Goal: Check status: Check status

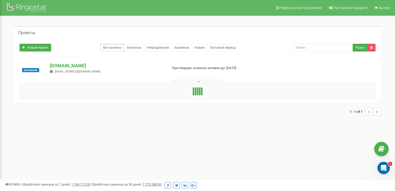
drag, startPoint x: 170, startPoint y: 61, endPoint x: 123, endPoint y: 71, distance: 47.7
click at [142, 67] on p "[DOMAIN_NAME]" at bounding box center [106, 66] width 113 height 7
click at [68, 72] on span "[EMAIL_ADDRESS][DOMAIN_NAME]" at bounding box center [78, 71] width 46 height 3
click at [71, 69] on div "[DOMAIN_NAME] [EMAIL_ADDRESS][DOMAIN_NAME]" at bounding box center [106, 68] width 121 height 11
click at [71, 66] on p "[DOMAIN_NAME]" at bounding box center [106, 66] width 113 height 7
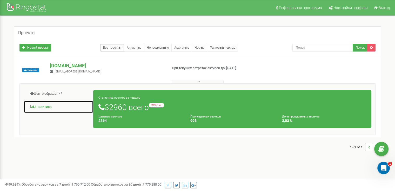
drag, startPoint x: 171, startPoint y: 70, endPoint x: 49, endPoint y: 101, distance: 126.3
click at [49, 101] on link "Аналитика" at bounding box center [59, 107] width 70 height 13
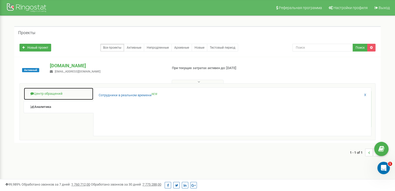
click at [52, 94] on link "Центр обращений" at bounding box center [59, 94] width 70 height 13
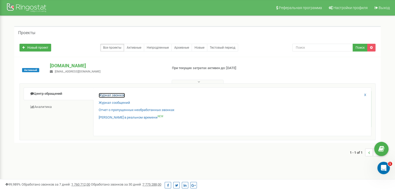
click at [118, 95] on link "Журнал звонков" at bounding box center [112, 95] width 26 height 5
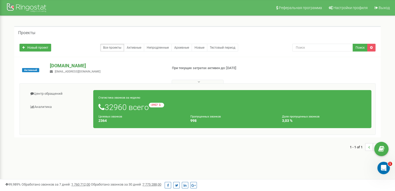
drag, startPoint x: 185, startPoint y: 69, endPoint x: 144, endPoint y: 64, distance: 41.2
click at [144, 64] on p "[DOMAIN_NAME]" at bounding box center [106, 66] width 113 height 7
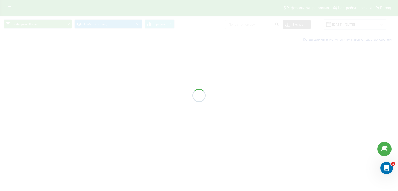
drag, startPoint x: 164, startPoint y: 85, endPoint x: 127, endPoint y: 83, distance: 37.1
click at [127, 83] on div at bounding box center [199, 95] width 398 height 191
drag, startPoint x: 117, startPoint y: 59, endPoint x: 158, endPoint y: 41, distance: 45.0
drag, startPoint x: 158, startPoint y: 41, endPoint x: 119, endPoint y: 59, distance: 42.8
click at [119, 59] on div at bounding box center [199, 95] width 398 height 191
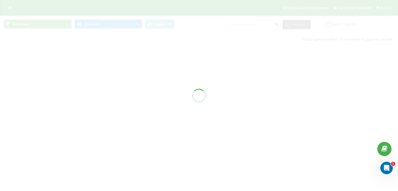
click at [355, 24] on div at bounding box center [199, 95] width 398 height 191
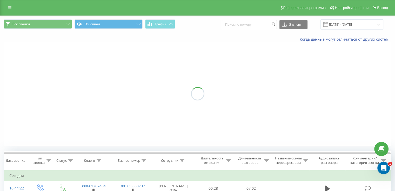
click at [359, 18] on div "Все звонки Основной График Экспорт .csv .xls .xlsx 22.07.2025 - 22.08.2025" at bounding box center [197, 24] width 394 height 17
click at [360, 21] on input "22.07.2025 - 22.08.2025" at bounding box center [351, 24] width 63 height 10
click at [354, 106] on div at bounding box center [197, 94] width 387 height 104
click at [352, 26] on input "22.07.2025 - 22.08.2025" at bounding box center [351, 24] width 63 height 10
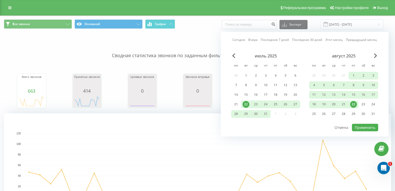
click at [354, 103] on div "22" at bounding box center [353, 104] width 7 height 7
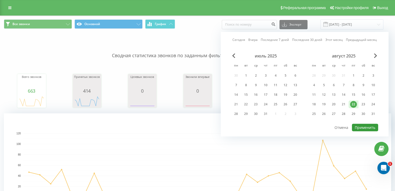
click at [362, 125] on button "Применить" at bounding box center [364, 128] width 26 height 8
type input "22.08.2025 - 22.08.2025"
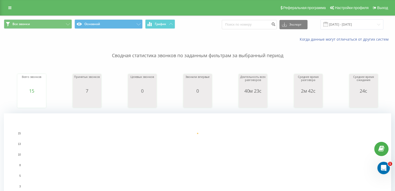
scroll to position [26, 0]
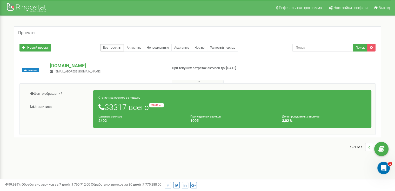
click at [48, 86] on div "Центр обращений Аналитика Статистика звонков за неделю 33317 всего -2600 относи…" at bounding box center [197, 110] width 356 height 52
click at [54, 93] on link "Центр обращений" at bounding box center [59, 94] width 70 height 13
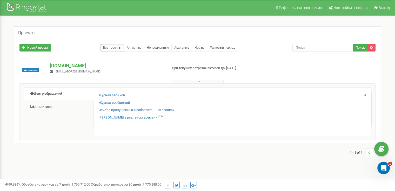
click at [120, 99] on div "Журнал звонков" at bounding box center [232, 97] width 267 height 8
click at [118, 96] on link "Журнал звонков" at bounding box center [112, 95] width 26 height 5
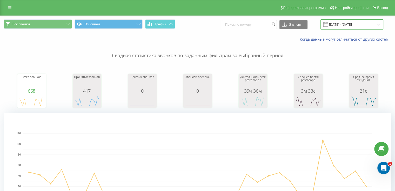
click at [342, 22] on input "22.07.2025 - 22.08.2025" at bounding box center [351, 24] width 63 height 10
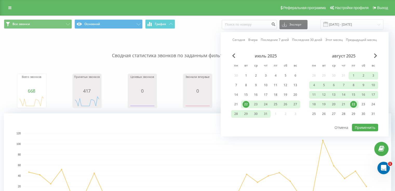
click at [353, 103] on div "22" at bounding box center [353, 104] width 7 height 7
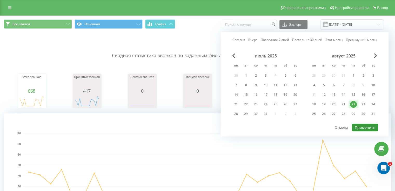
click at [366, 124] on button "Применить" at bounding box center [364, 128] width 26 height 8
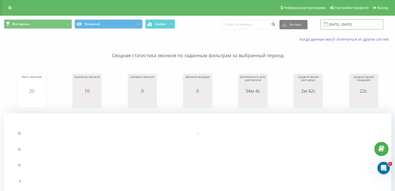
click at [356, 25] on input "22.08.2025 - 22.08.2025" at bounding box center [351, 24] width 63 height 10
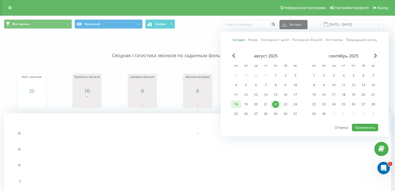
click at [234, 103] on div "18" at bounding box center [235, 104] width 7 height 7
click at [277, 106] on div "22" at bounding box center [275, 104] width 7 height 7
click at [372, 128] on button "Применить" at bounding box center [364, 128] width 26 height 8
type input "18.08.2025 - 22.08.2025"
